Goal: Check status: Check status

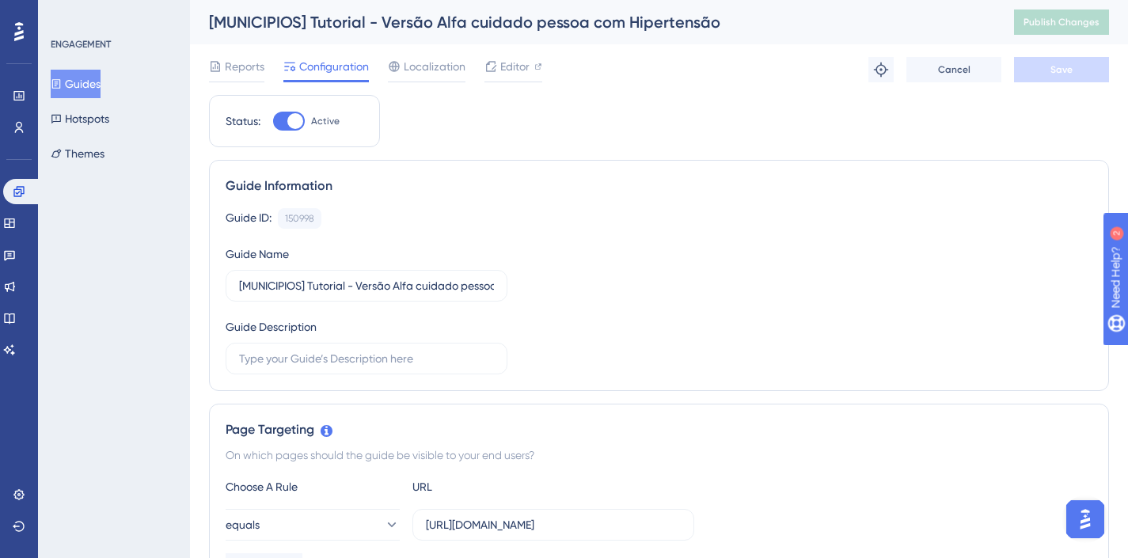
click at [17, 21] on icon at bounding box center [19, 31] width 10 height 21
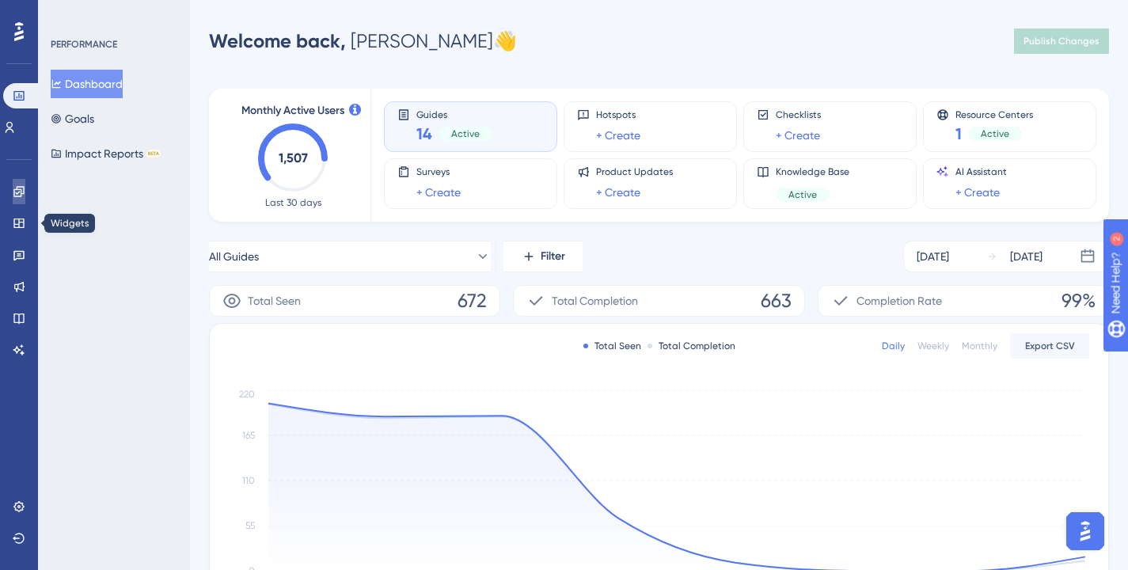
click at [17, 190] on icon at bounding box center [19, 191] width 13 height 13
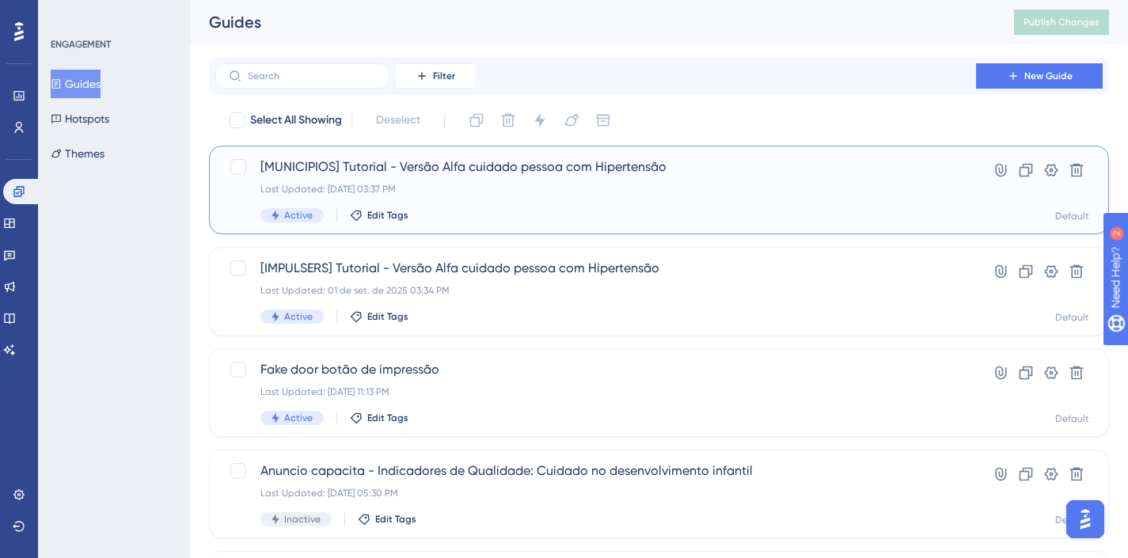
click at [705, 196] on div "[MUNICIPIOS] Tutorial - Versão Alfa cuidado pessoa com Hipertensão Last Updated…" at bounding box center [595, 190] width 671 height 65
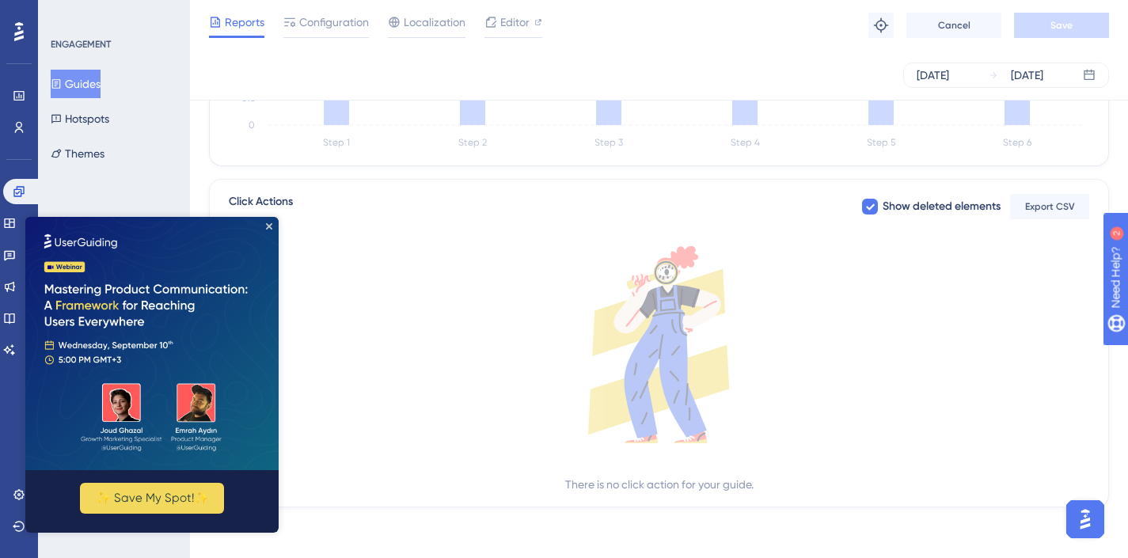
scroll to position [544, 0]
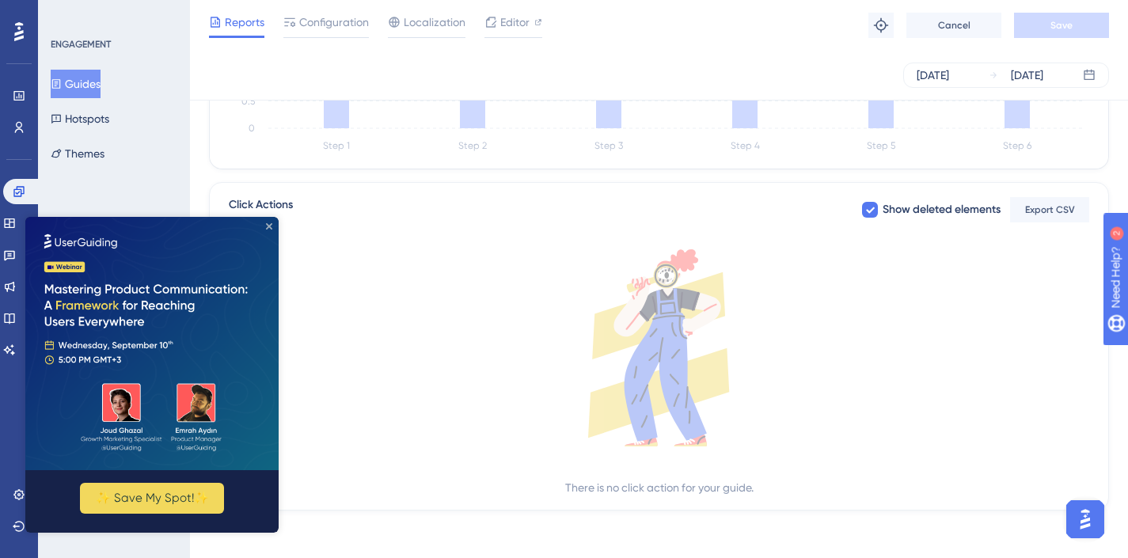
click at [268, 225] on icon "Close Preview" at bounding box center [269, 226] width 6 height 6
